Goal: Task Accomplishment & Management: Use online tool/utility

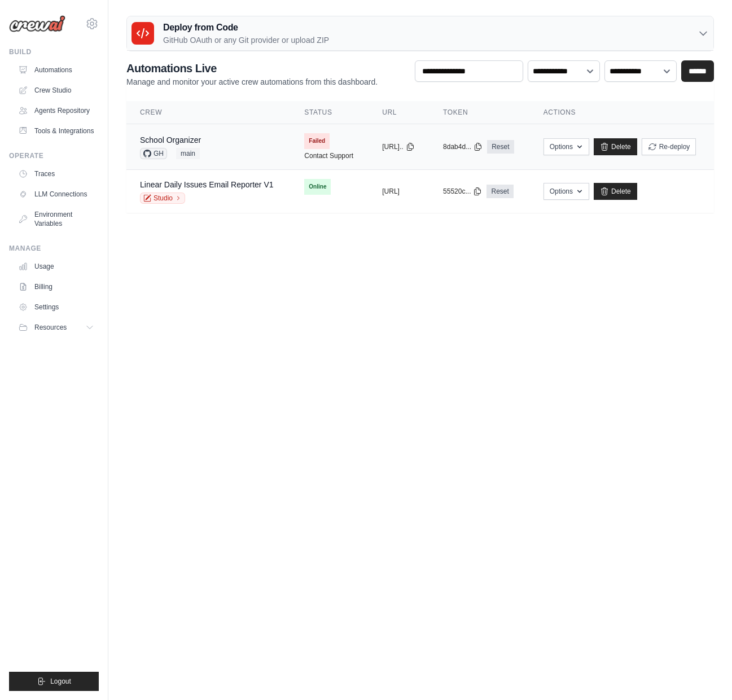
click at [176, 130] on td "School Organizer GH main" at bounding box center [208, 147] width 164 height 46
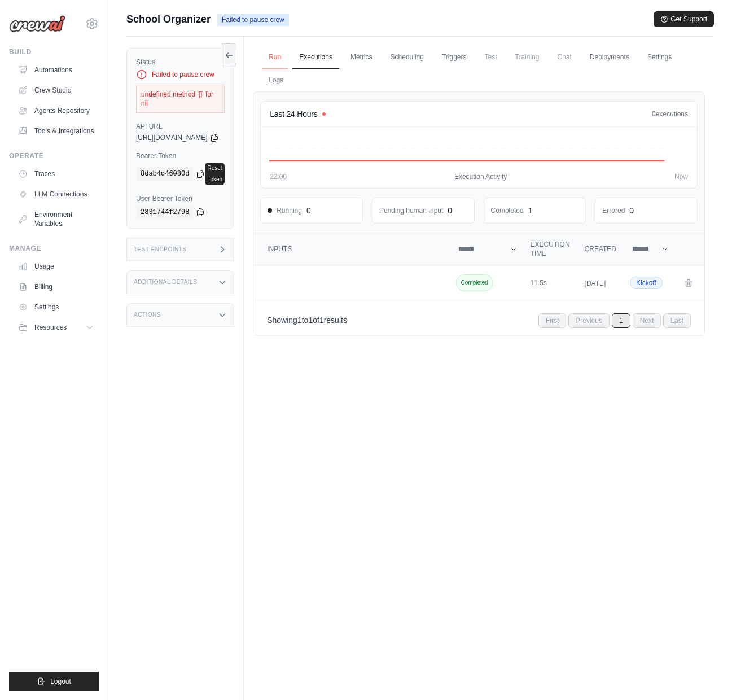
click at [288, 57] on link "Run" at bounding box center [275, 58] width 26 height 24
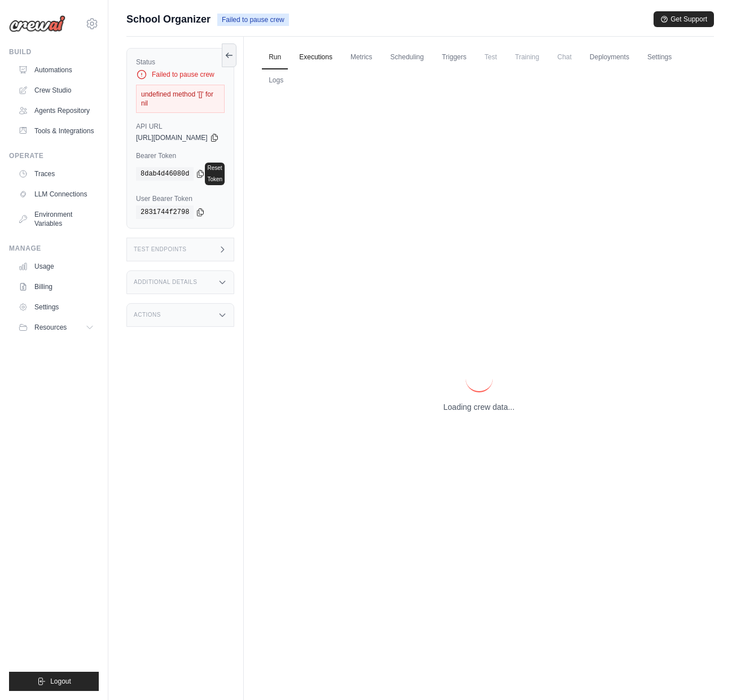
click at [339, 60] on link "Executions" at bounding box center [315, 58] width 47 height 24
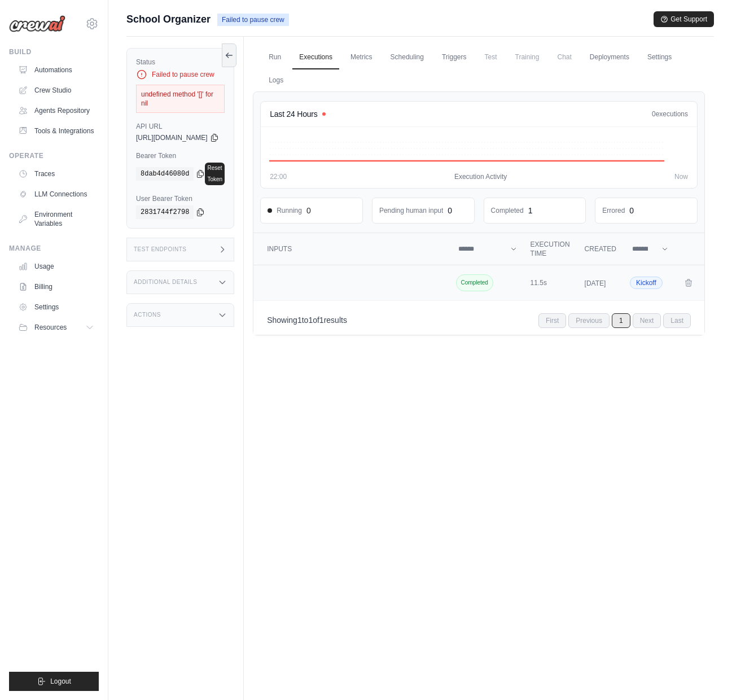
scroll to position [2, 0]
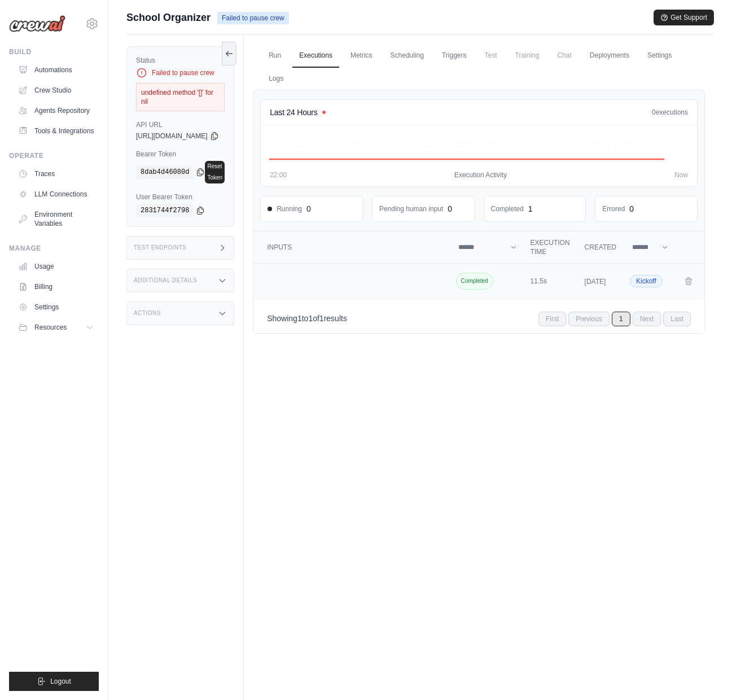
click at [307, 287] on td "Crew executions table" at bounding box center [351, 281] width 197 height 36
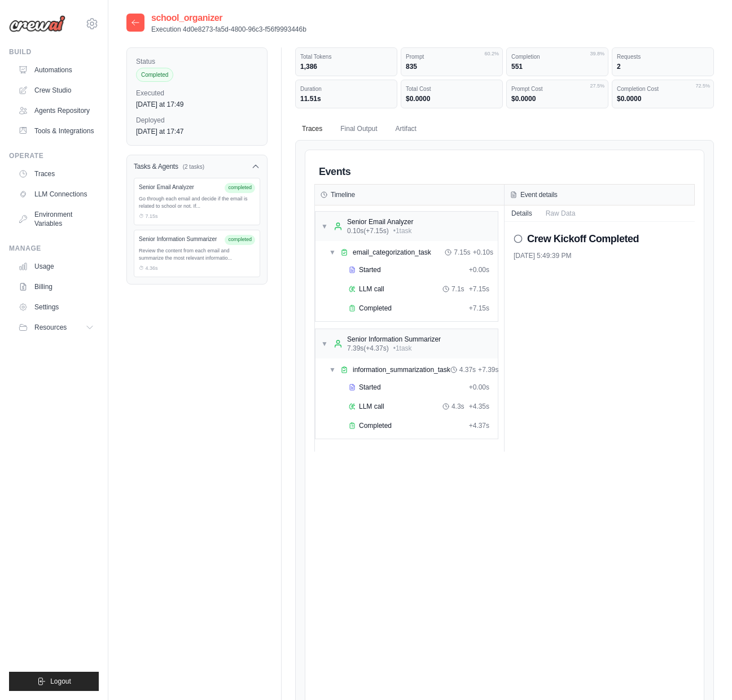
click at [136, 24] on icon at bounding box center [135, 22] width 9 height 9
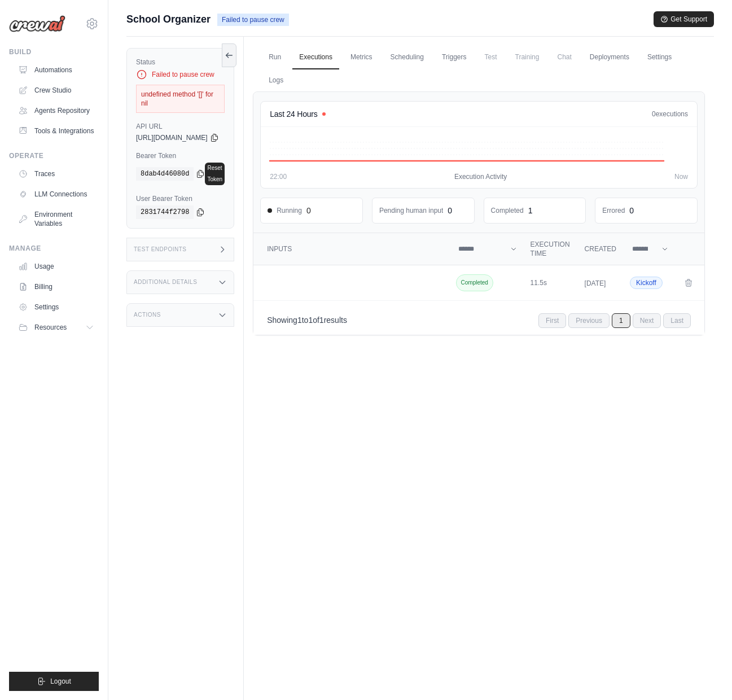
scroll to position [1, 0]
click at [288, 58] on link "Run" at bounding box center [275, 57] width 26 height 24
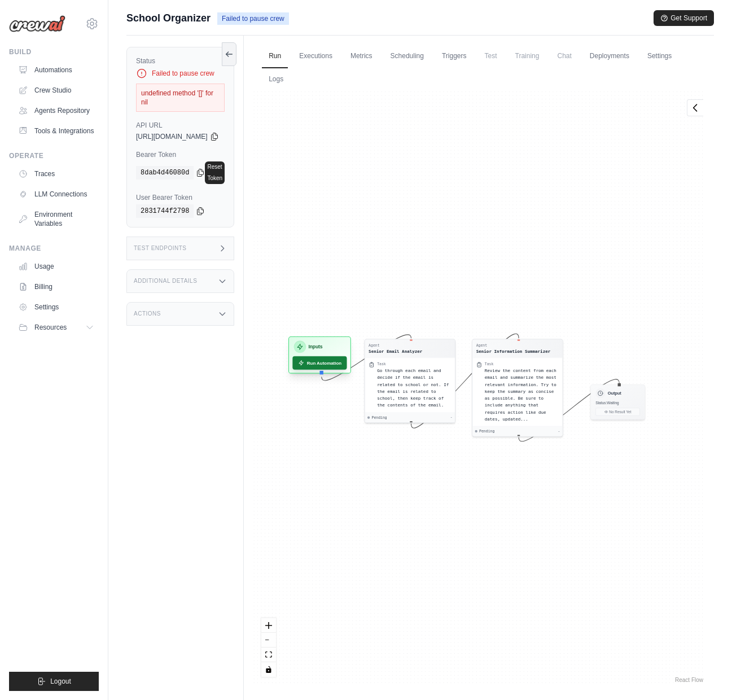
click at [344, 366] on button "Run Automation" at bounding box center [320, 363] width 54 height 14
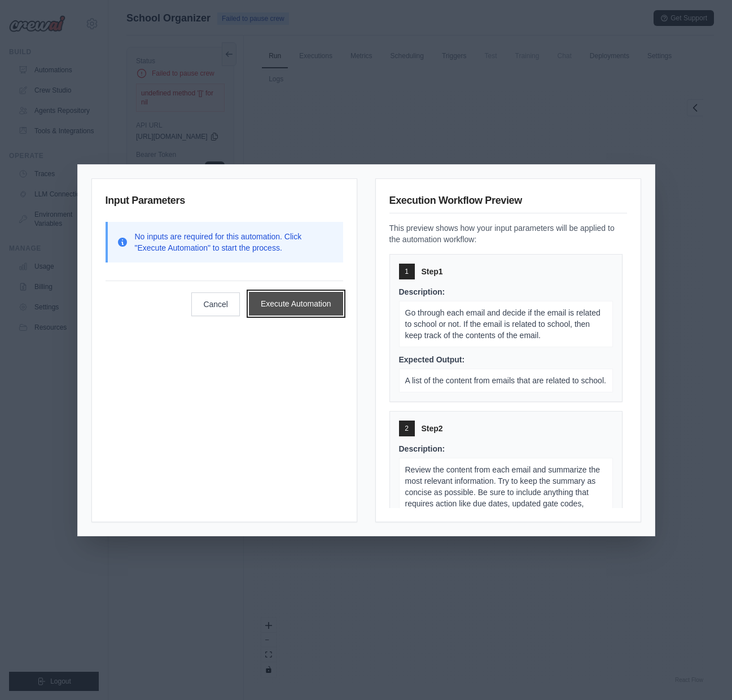
click at [289, 307] on button "Execute Automation" at bounding box center [296, 304] width 94 height 24
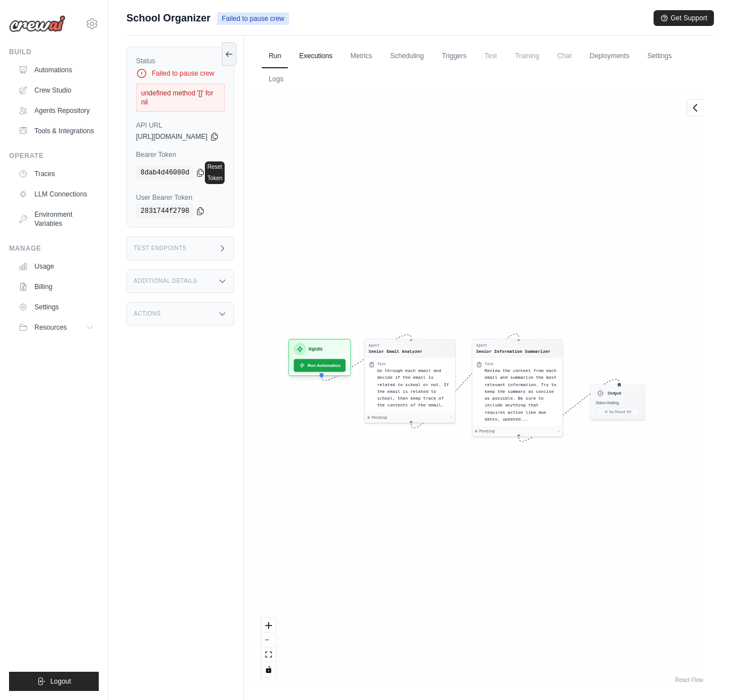
click at [335, 53] on link "Executions" at bounding box center [315, 57] width 47 height 24
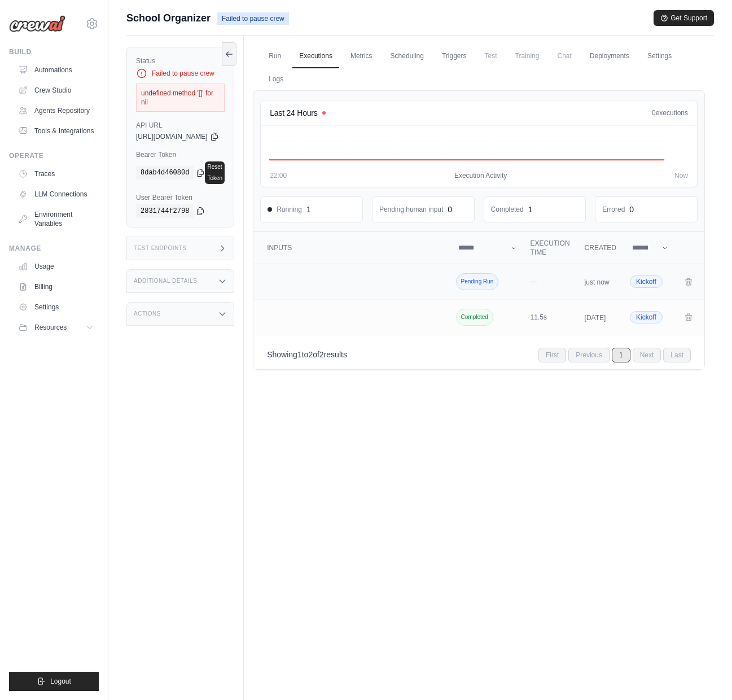
click at [495, 282] on span "Pending Run" at bounding box center [477, 281] width 43 height 17
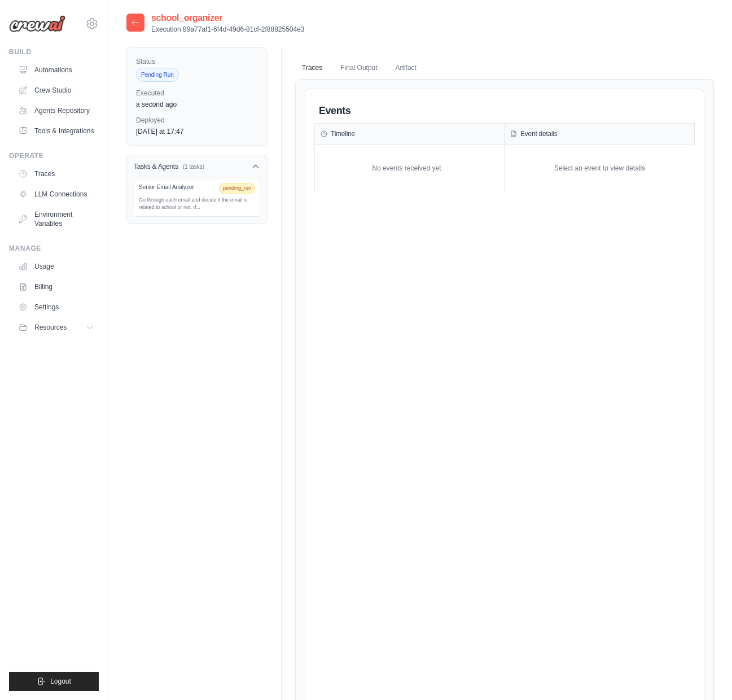
click at [138, 28] on div at bounding box center [135, 23] width 18 height 18
click at [137, 21] on icon at bounding box center [135, 22] width 9 height 9
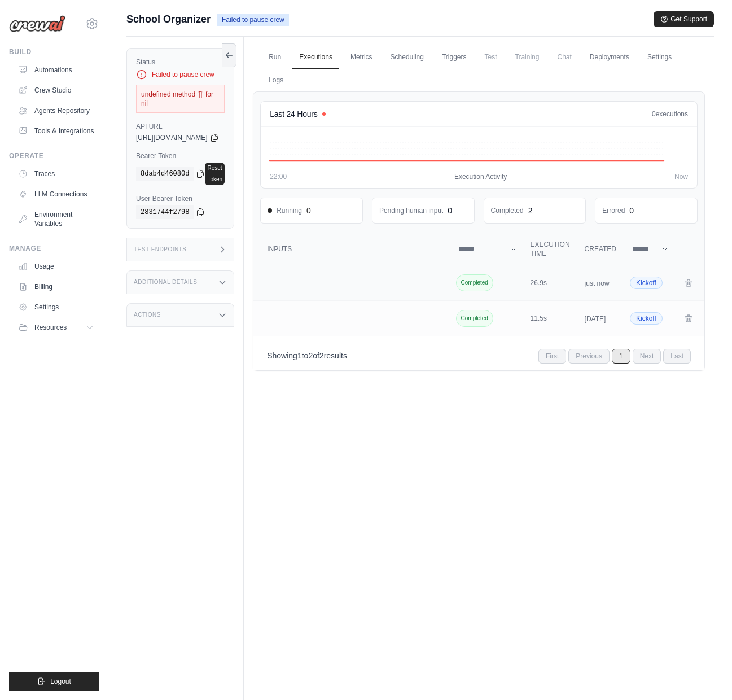
scroll to position [1, 0]
click at [644, 285] on span "Kickoff" at bounding box center [646, 282] width 33 height 12
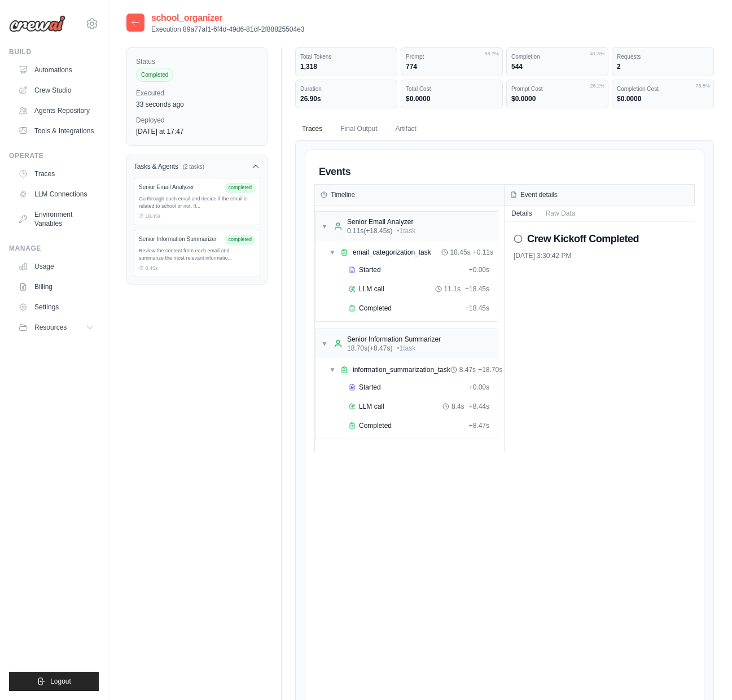
click at [135, 27] on div at bounding box center [135, 23] width 18 height 18
click at [133, 19] on icon at bounding box center [135, 22] width 9 height 9
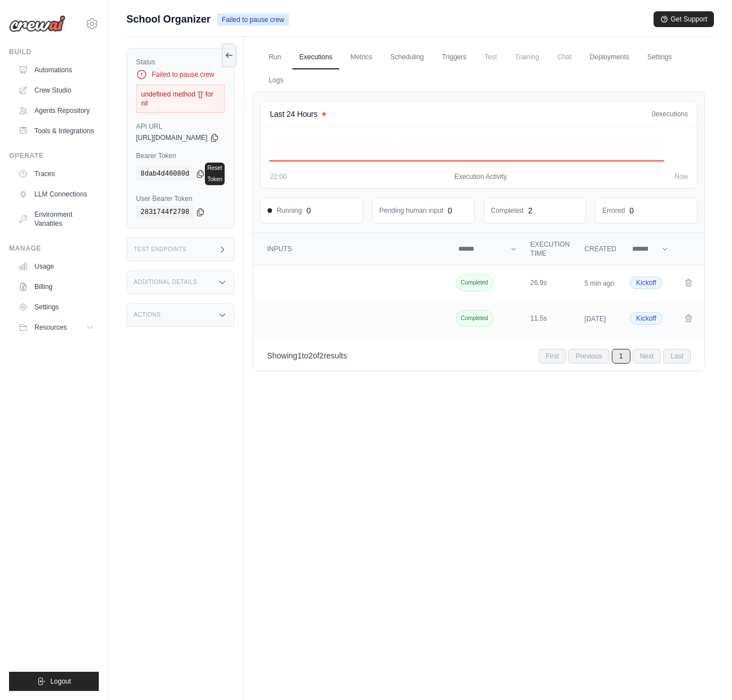
scroll to position [15, 0]
